Goal: Information Seeking & Learning: Learn about a topic

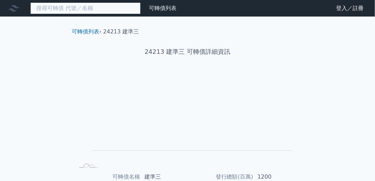
click at [75, 10] on input at bounding box center [85, 8] width 110 height 12
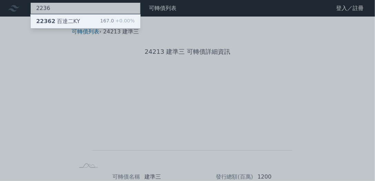
type input "2236"
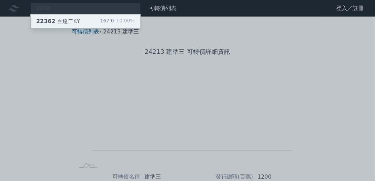
click at [72, 20] on div "22362 百達二KY" at bounding box center [58, 21] width 44 height 8
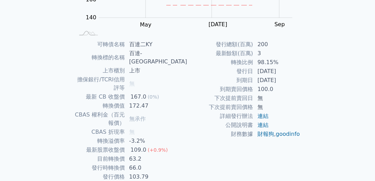
scroll to position [138, 0]
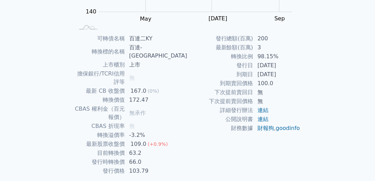
drag, startPoint x: 52, startPoint y: 54, endPoint x: 78, endPoint y: 28, distance: 36.3
click at [52, 53] on div "可轉債列表 財務數據 可轉債列表 財務數據 登入／註冊 登入／註冊 可轉債列表 › 22362 百達二KY 22362 百達二KY 可轉債詳細資訊 Zoom …" at bounding box center [187, 34] width 375 height 344
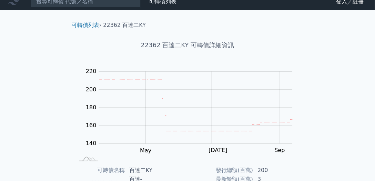
scroll to position [0, 0]
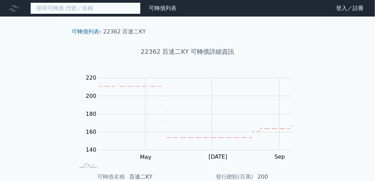
click at [63, 12] on input at bounding box center [85, 8] width 110 height 12
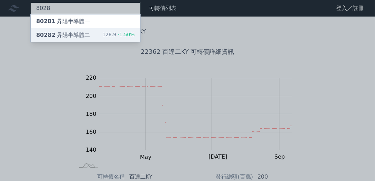
type input "8028"
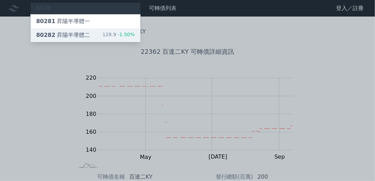
click at [68, 31] on div "80282 昇陽半導體二" at bounding box center [63, 35] width 54 height 8
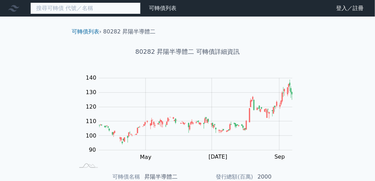
click at [86, 6] on input at bounding box center [85, 8] width 110 height 12
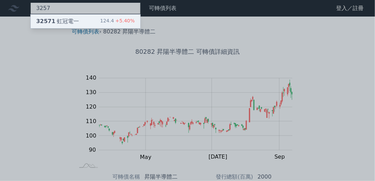
type input "3257"
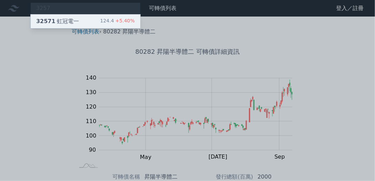
click at [78, 20] on div "32571 虹冠電一 124.4 +5.40%" at bounding box center [86, 21] width 110 height 14
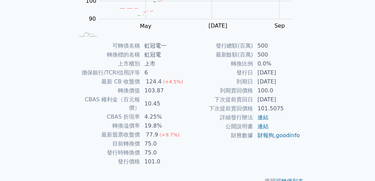
scroll to position [131, 0]
click at [42, 38] on div "可轉債列表 財務數據 可轉債列表 財務數據 登入／註冊 登入／註冊 可轉債列表 › 32571 虹冠電一 32571 虹冠電一 可轉債詳細資訊 Zoom Ou…" at bounding box center [187, 33] width 375 height 328
